Goal: Check status

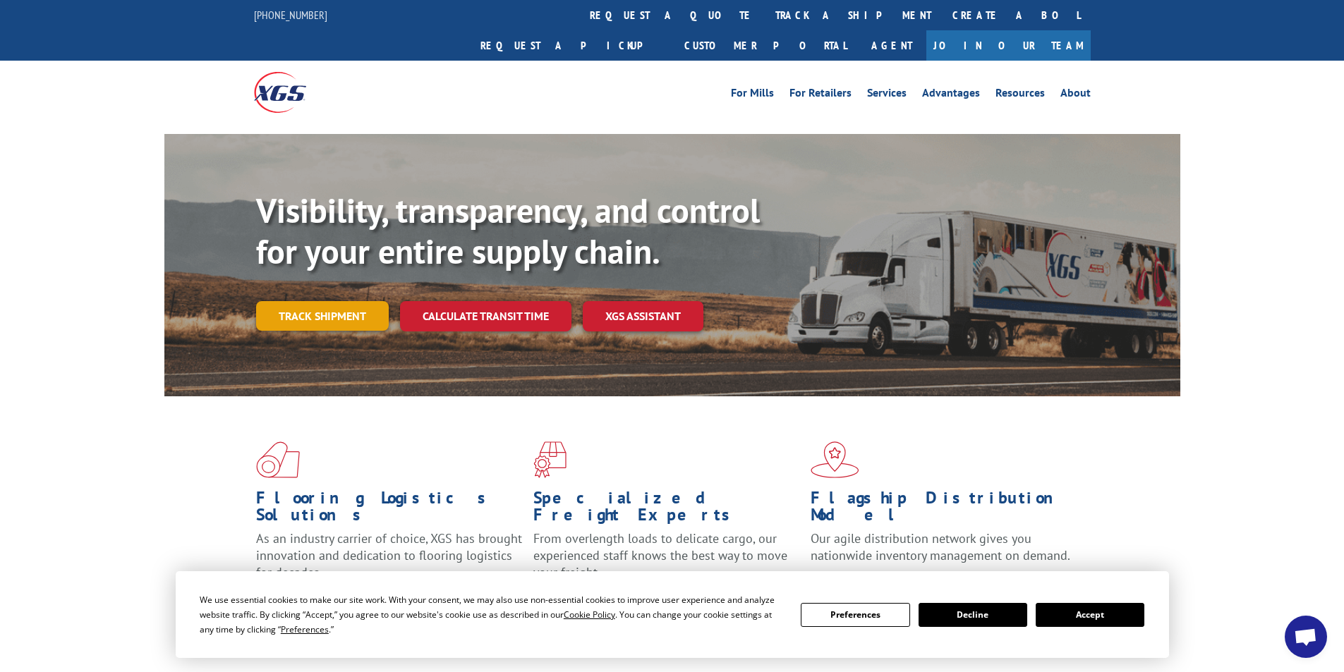
click at [349, 301] on link "Track shipment" at bounding box center [322, 316] width 133 height 30
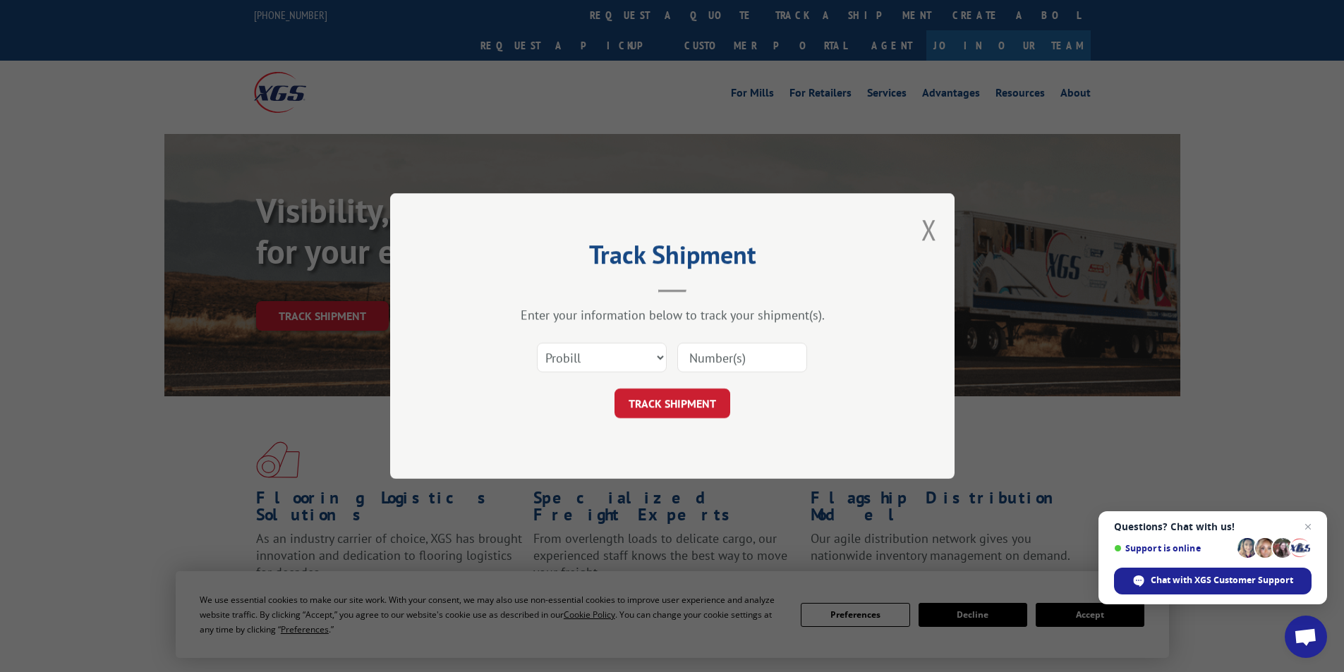
paste input "#17667063"
click at [698, 355] on input "#17667063" at bounding box center [742, 358] width 130 height 30
type input "17667063"
click at [674, 401] on button "TRACK SHIPMENT" at bounding box center [673, 404] width 116 height 30
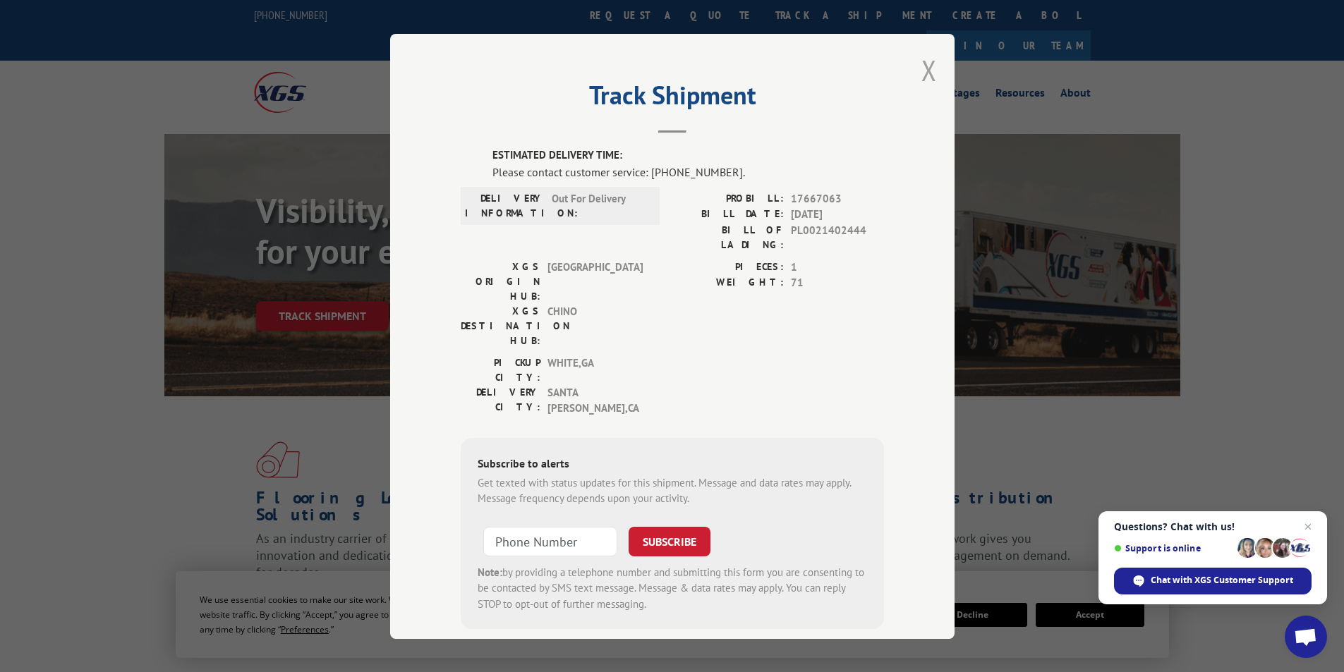
click at [923, 64] on button "Close modal" at bounding box center [930, 70] width 16 height 37
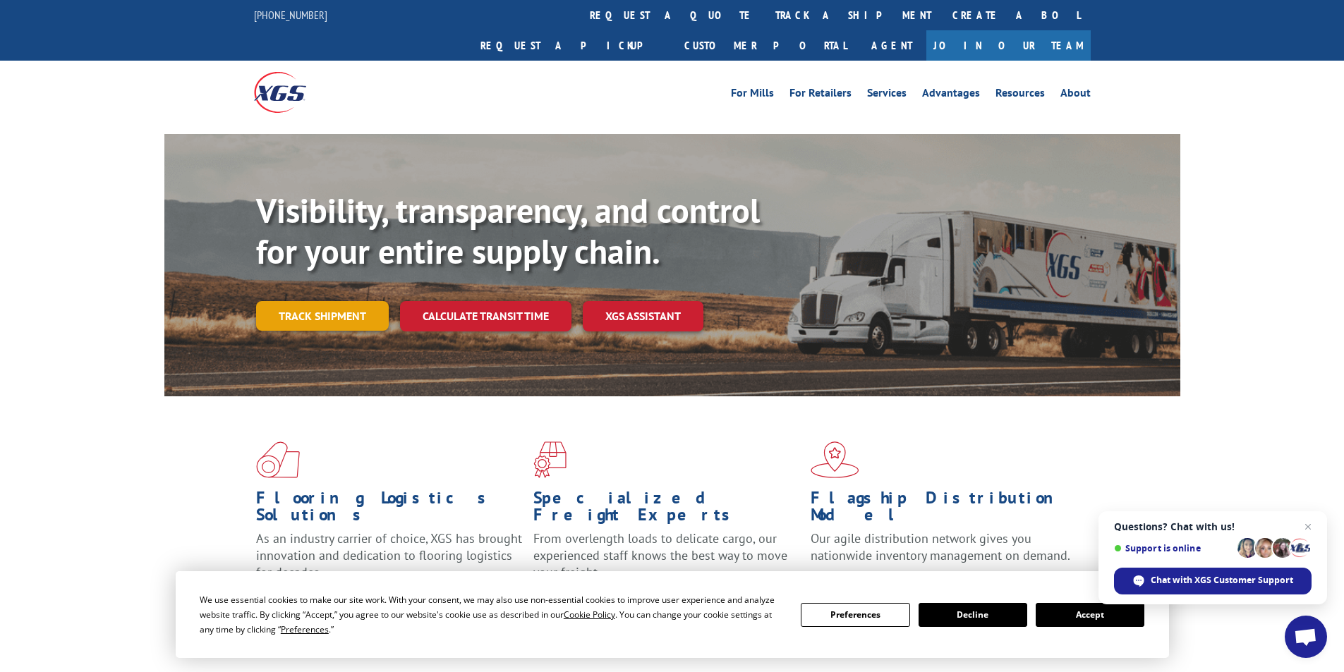
click at [327, 301] on link "Track shipment" at bounding box center [322, 316] width 133 height 30
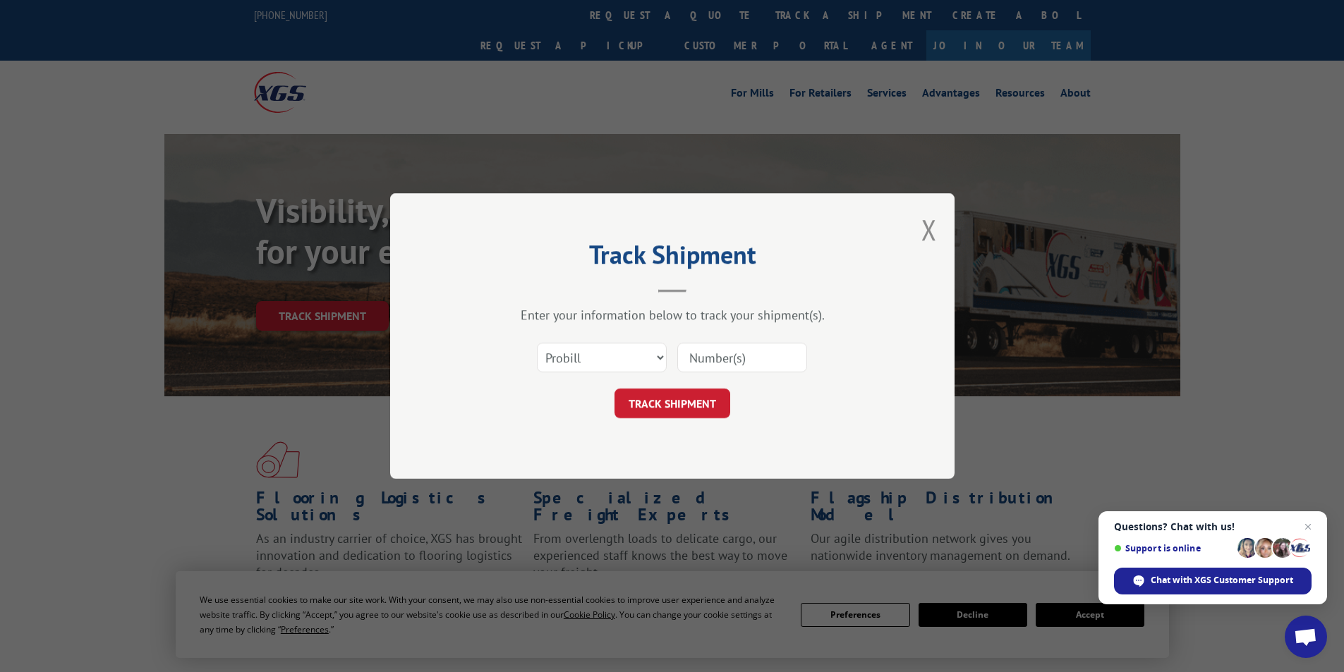
paste input "17687677"
type input "17687677"
click at [677, 401] on button "TRACK SHIPMENT" at bounding box center [673, 404] width 116 height 30
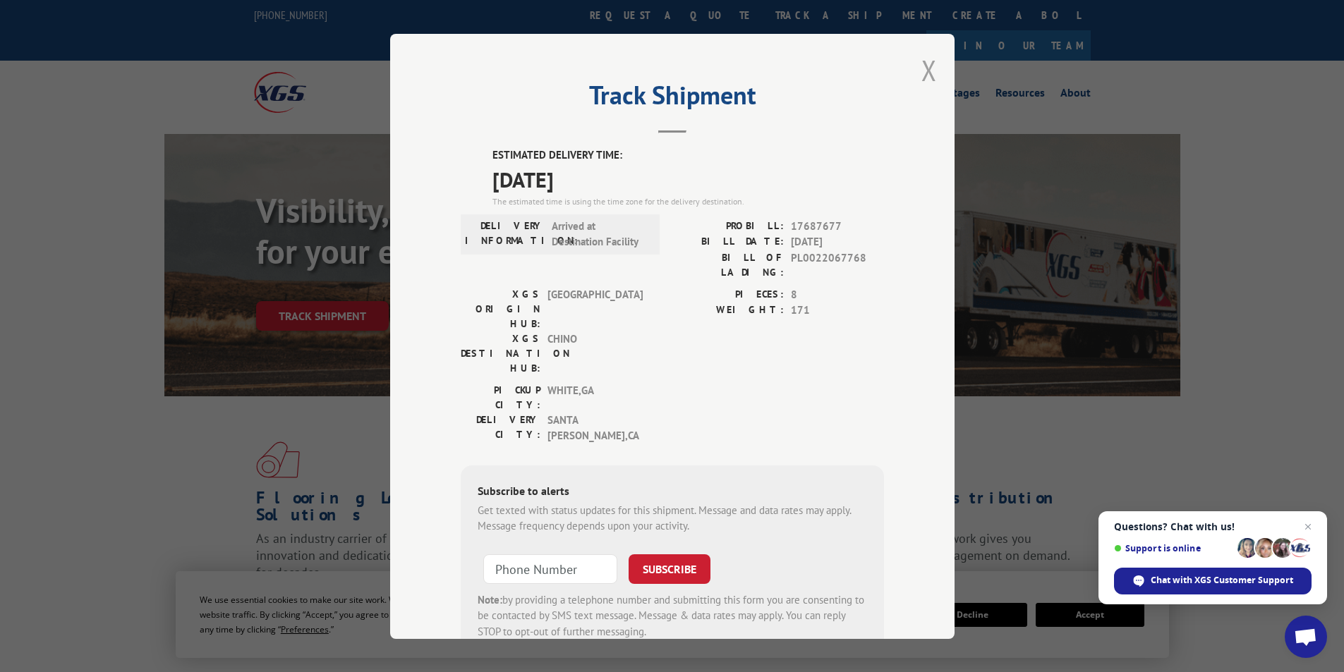
click at [924, 68] on button "Close modal" at bounding box center [930, 70] width 16 height 37
